Goal: Check status: Check status

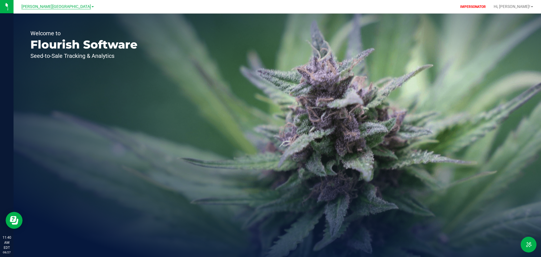
click at [48, 8] on span "Bonita Springs WC" at bounding box center [56, 6] width 70 height 5
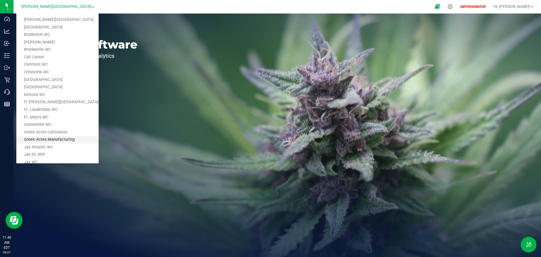
click at [56, 136] on link "Green Acres Manufacturing" at bounding box center [57, 140] width 82 height 8
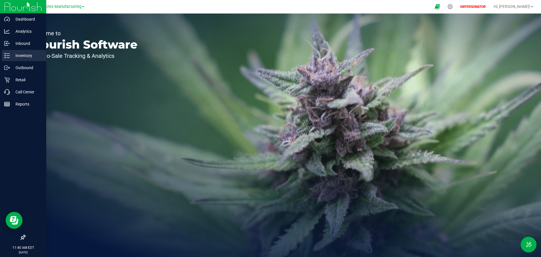
click at [5, 56] on icon at bounding box center [7, 56] width 6 height 6
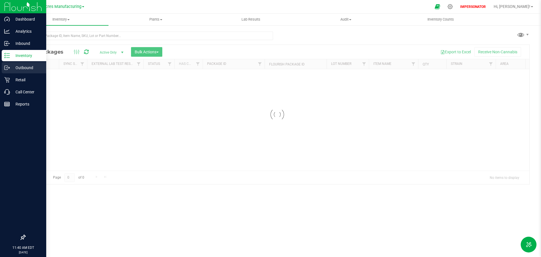
click at [13, 66] on p "Outbound" at bounding box center [27, 67] width 34 height 7
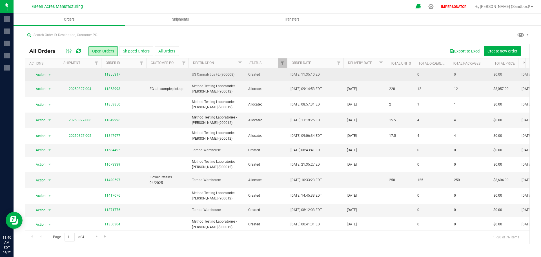
click at [110, 73] on link "11855317" at bounding box center [112, 74] width 16 height 5
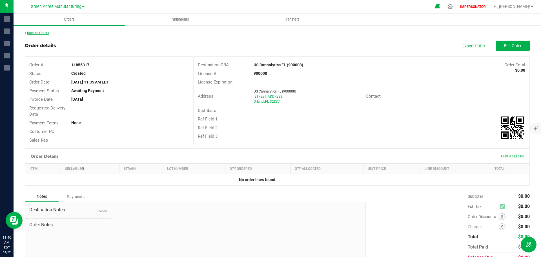
click at [38, 34] on link "Back to Orders" at bounding box center [37, 33] width 24 height 4
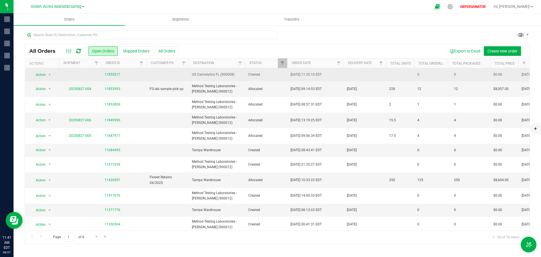
drag, startPoint x: 130, startPoint y: 76, endPoint x: 102, endPoint y: 72, distance: 28.4
click at [102, 72] on td "11855317" at bounding box center [123, 74] width 45 height 13
copy link "11855317"
click at [149, 79] on td at bounding box center [167, 74] width 42 height 13
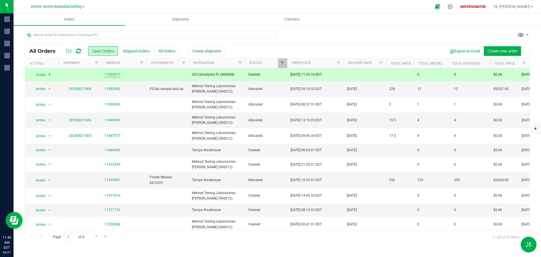
click at [113, 73] on link "11855317" at bounding box center [112, 74] width 16 height 5
